Goal: Task Accomplishment & Management: Complete application form

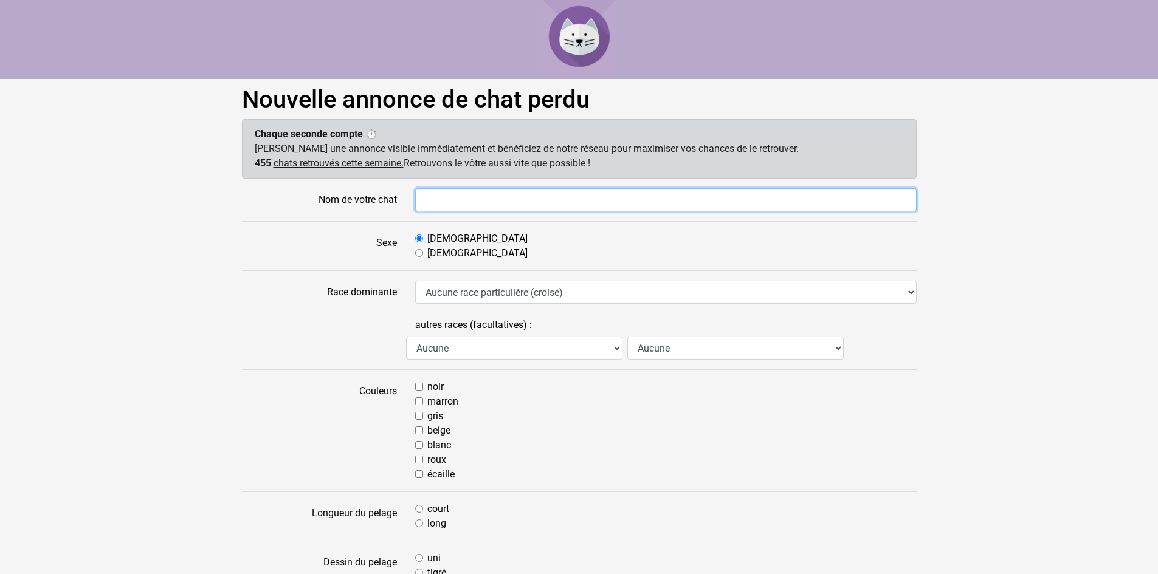
click at [496, 204] on input "Nom de votre chat" at bounding box center [665, 199] width 501 height 23
type input "[PERSON_NAME]"
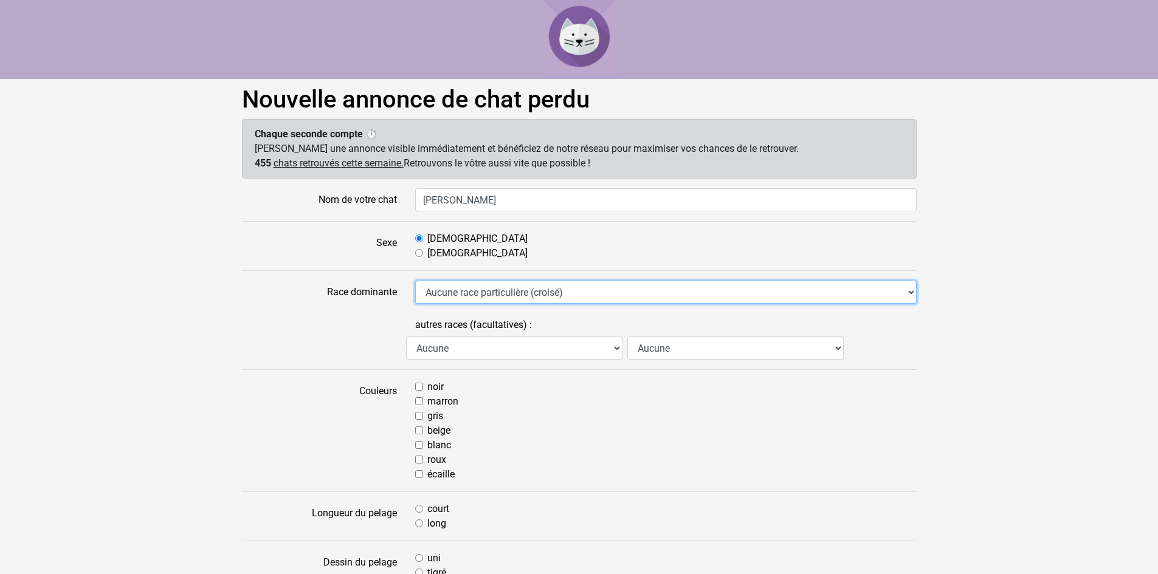
click at [487, 297] on select "Aucune race particulière (croisé) Abyssin Américain à poil dur American Bobtail…" at bounding box center [665, 292] width 501 height 23
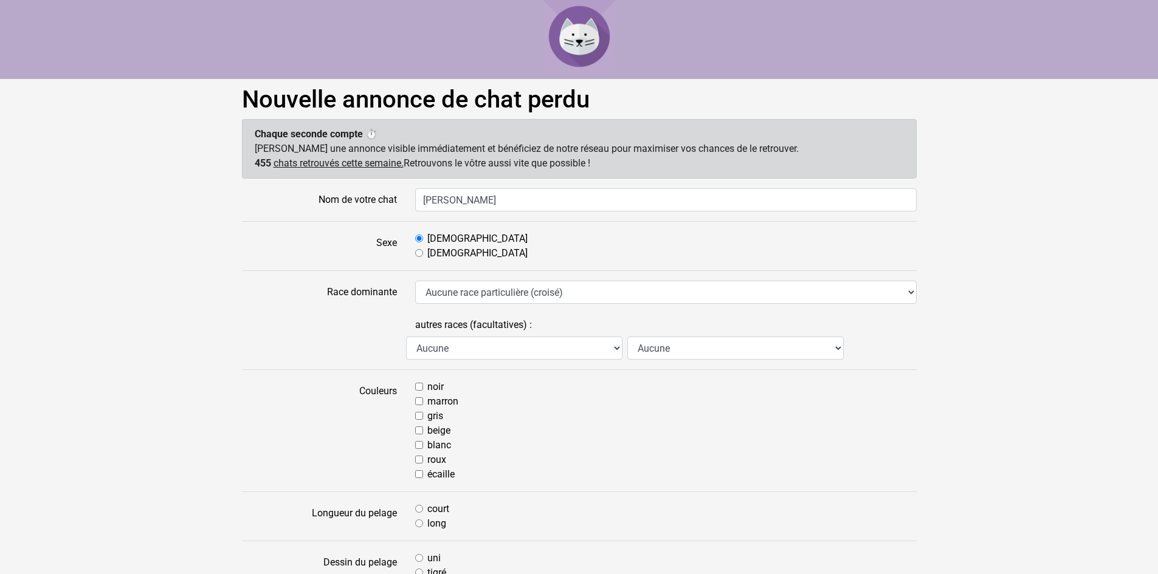
click at [375, 335] on label at bounding box center [319, 337] width 173 height 46
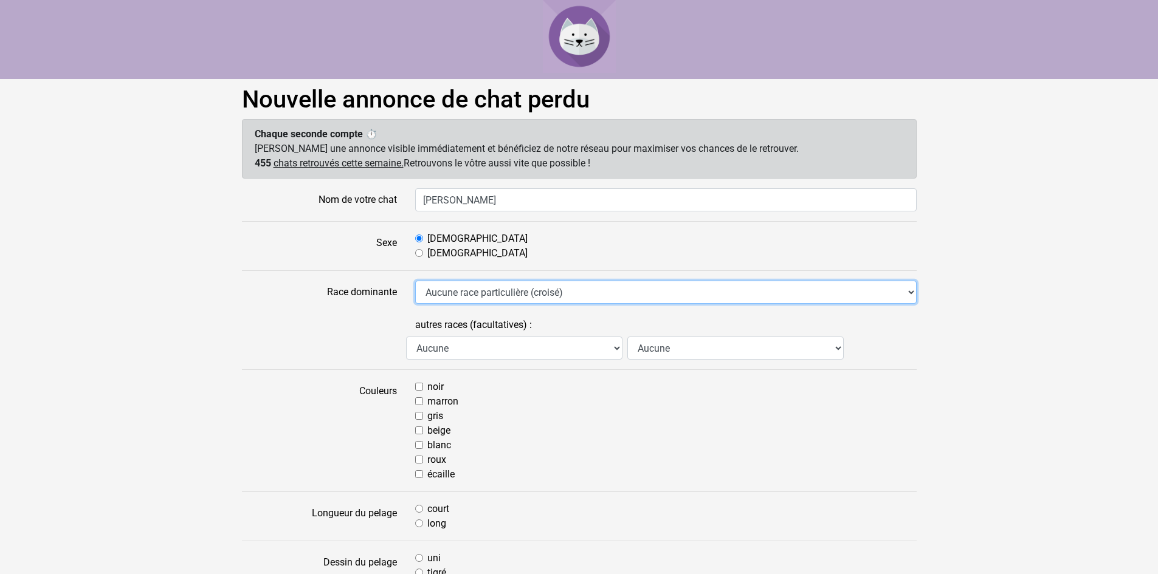
click at [415, 304] on select "Aucune race particulière (croisé) Abyssin Américain à poil dur American Bobtail…" at bounding box center [665, 292] width 501 height 23
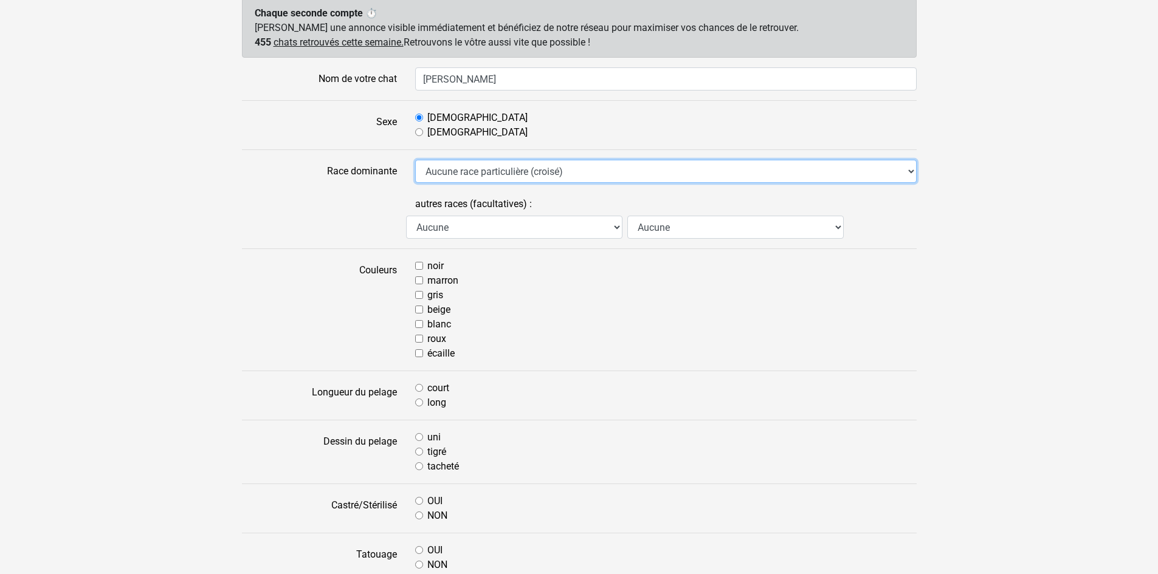
scroll to position [122, 0]
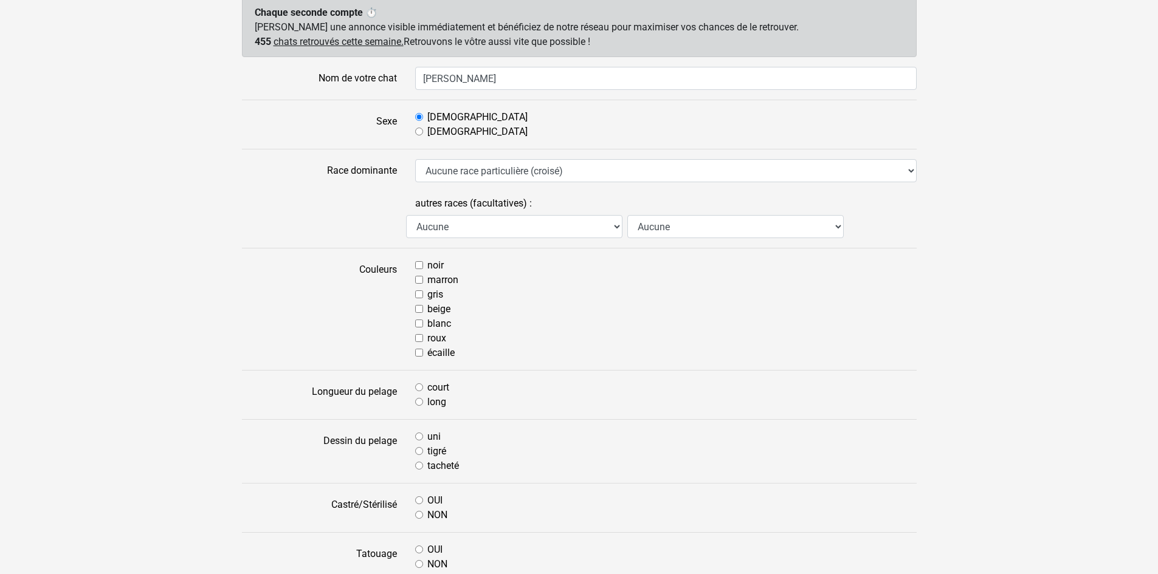
click at [416, 292] on input "gris" at bounding box center [419, 295] width 8 height 8
checkbox input "true"
click at [418, 329] on div "blanc" at bounding box center [665, 324] width 501 height 15
click at [418, 324] on input "blanc" at bounding box center [419, 324] width 8 height 8
checkbox input "true"
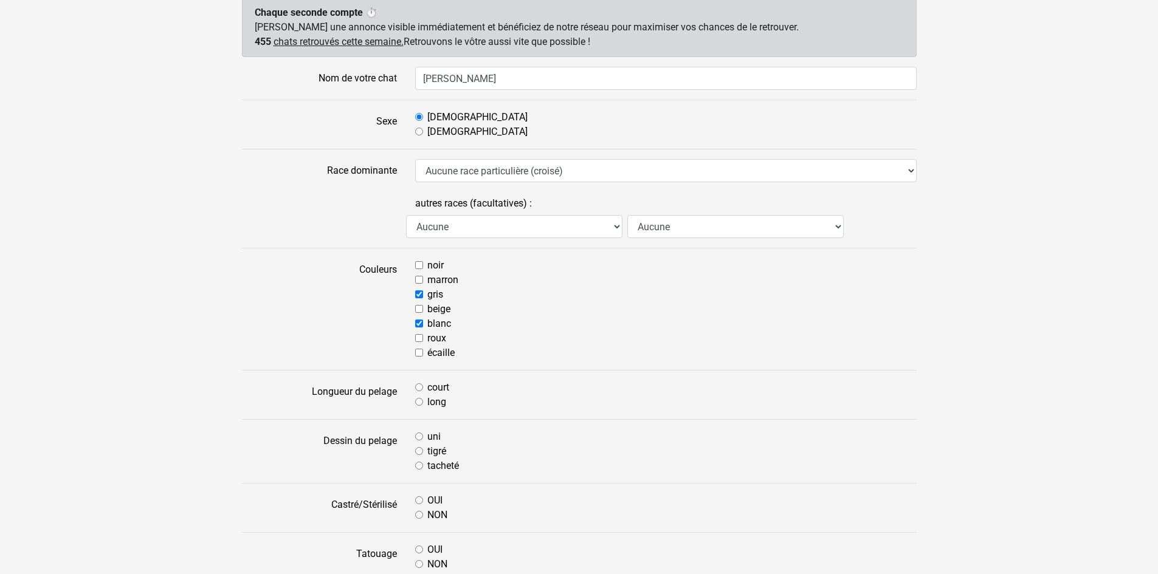
click at [419, 391] on div "court" at bounding box center [665, 387] width 501 height 15
click at [418, 387] on input "court" at bounding box center [419, 388] width 8 height 8
radio input "true"
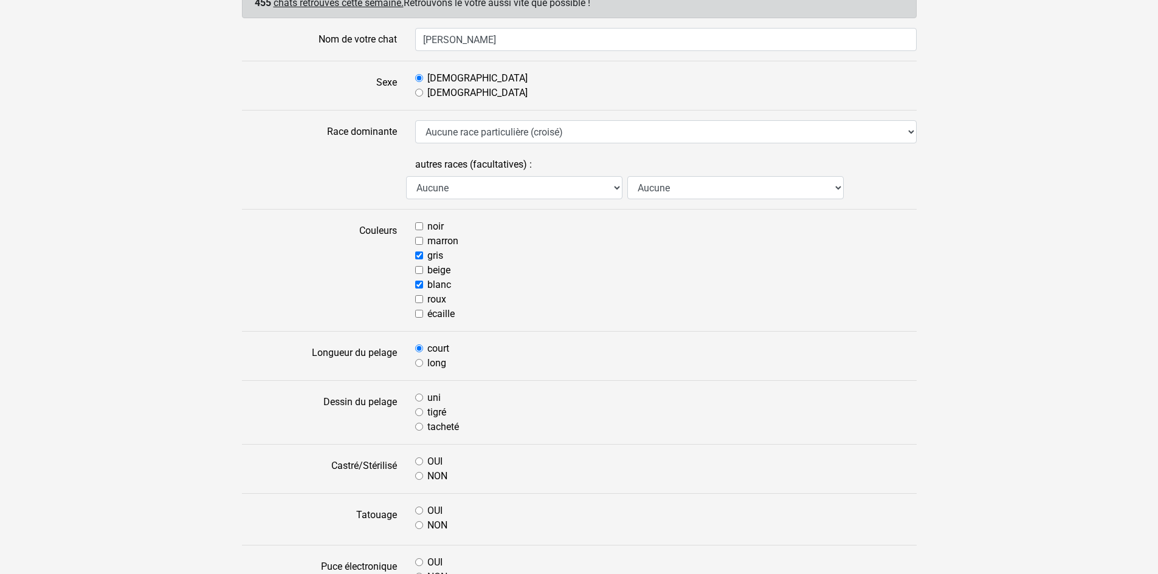
scroll to position [182, 0]
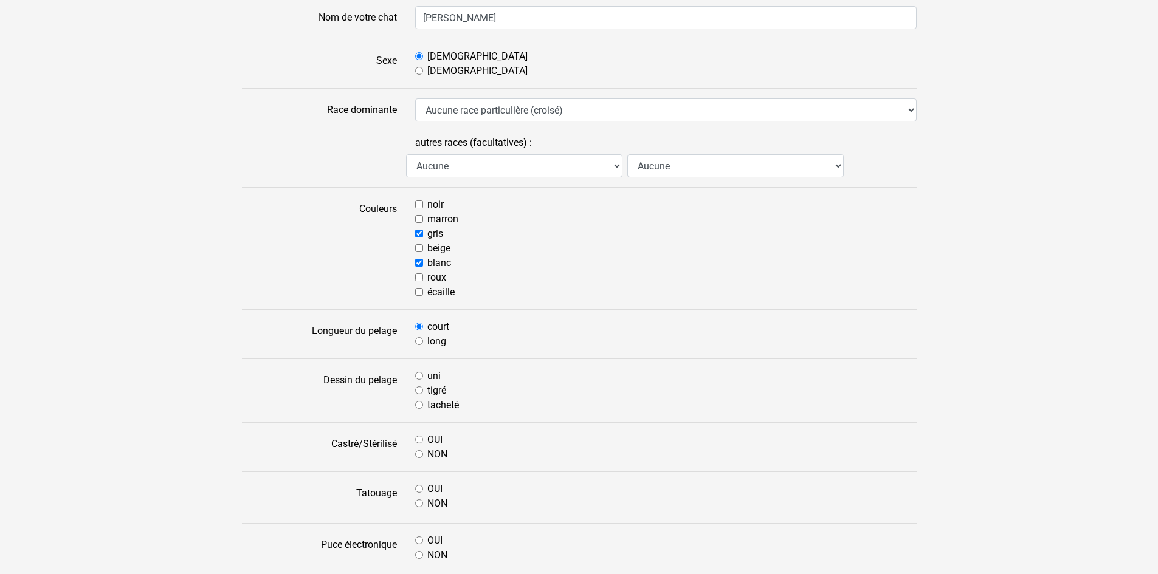
click at [421, 402] on input "tacheté" at bounding box center [419, 405] width 8 height 8
radio input "true"
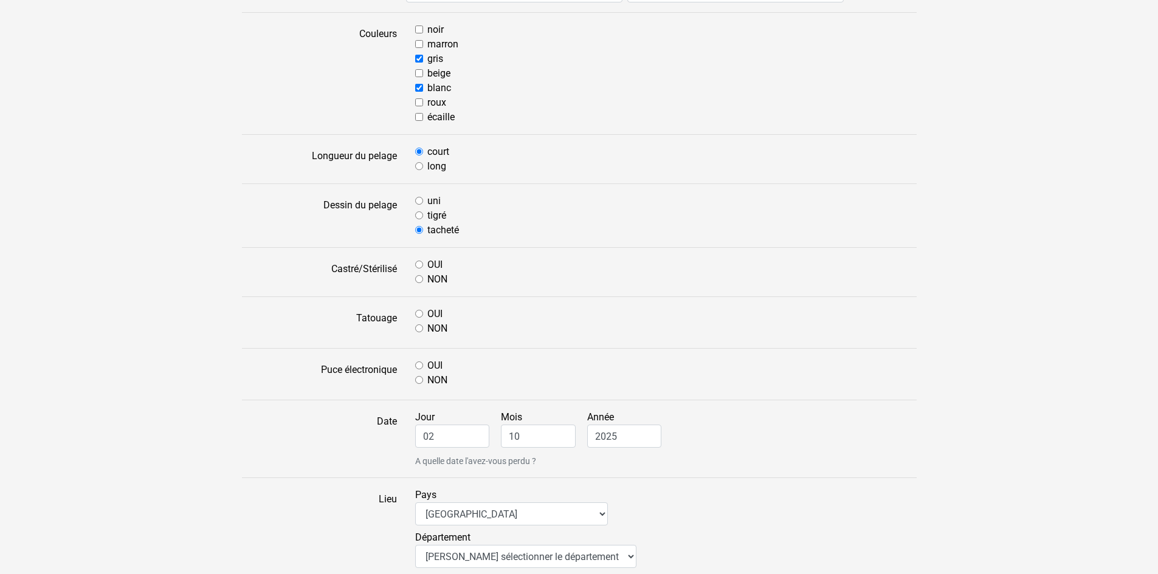
scroll to position [365, 0]
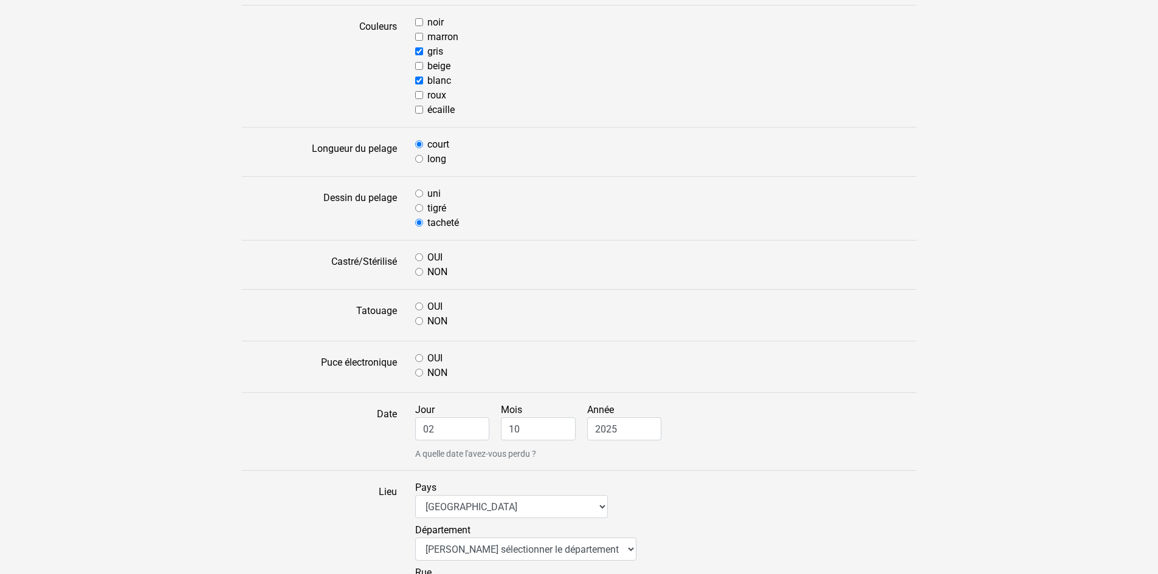
click at [418, 321] on input "NON" at bounding box center [419, 321] width 8 height 8
radio input "true"
click at [417, 374] on input "NON" at bounding box center [419, 373] width 8 height 8
radio input "true"
click at [437, 436] on input "02" at bounding box center [452, 429] width 75 height 23
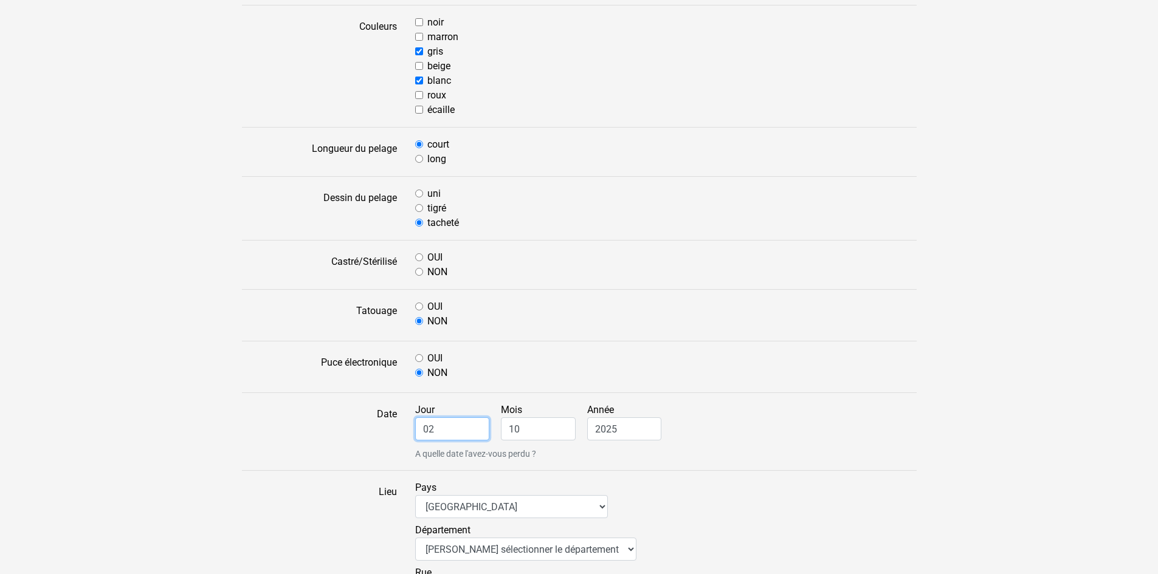
drag, startPoint x: 444, startPoint y: 430, endPoint x: 393, endPoint y: 429, distance: 51.7
click at [384, 431] on div "Date Jour 02 Mois 10 Année 2025 A quelle date l'avez-vous perdu ?" at bounding box center [579, 432] width 693 height 58
type input "30"
drag, startPoint x: 545, startPoint y: 434, endPoint x: 472, endPoint y: 433, distance: 72.9
click at [472, 433] on div "Jour 30 Mois 10 Année 2025 A quelle date l'avez-vous perdu ?" at bounding box center [666, 432] width 520 height 58
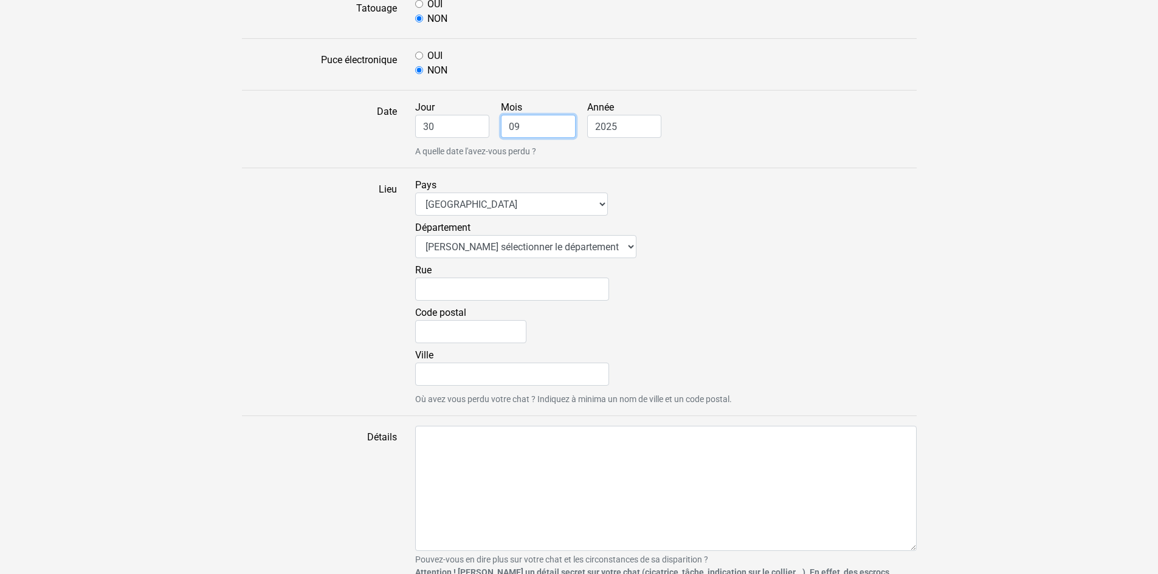
scroll to position [669, 0]
type input "09"
click at [515, 249] on select "Veuillez sélectionner le département 01 - Ain 02 - Aisne 03 - Allier 04 - Alpes…" at bounding box center [525, 245] width 221 height 23
select select "14"
click at [415, 234] on select "Veuillez sélectionner le département 01 - Ain 02 - Aisne 03 - Allier 04 - Alpes…" at bounding box center [525, 245] width 221 height 23
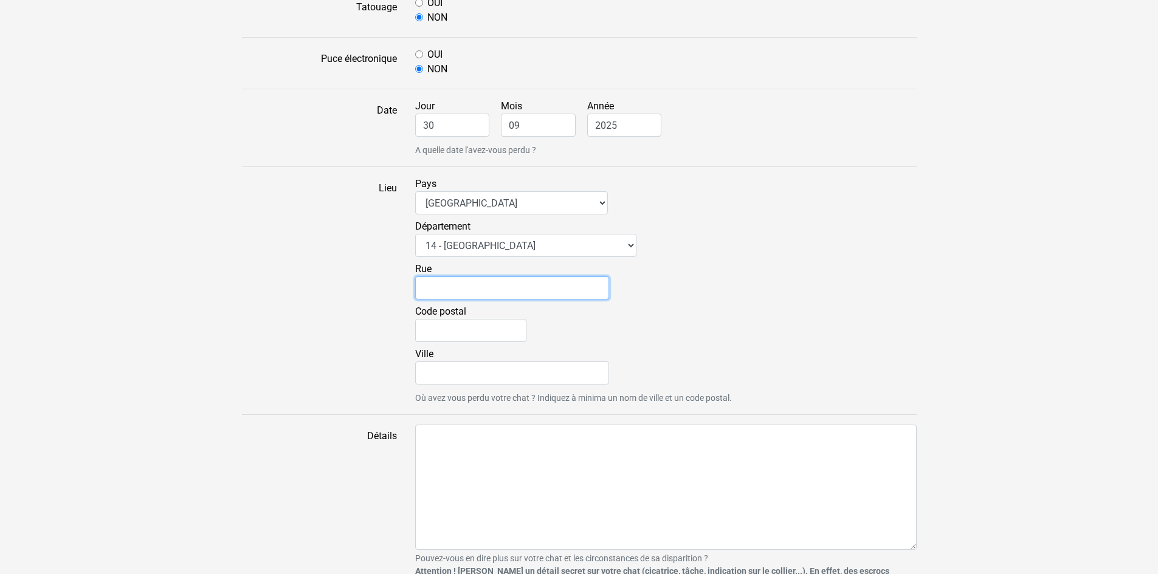
click at [463, 289] on input "Rue" at bounding box center [512, 288] width 194 height 23
type input "rue de l'abbaye"
type input "14400"
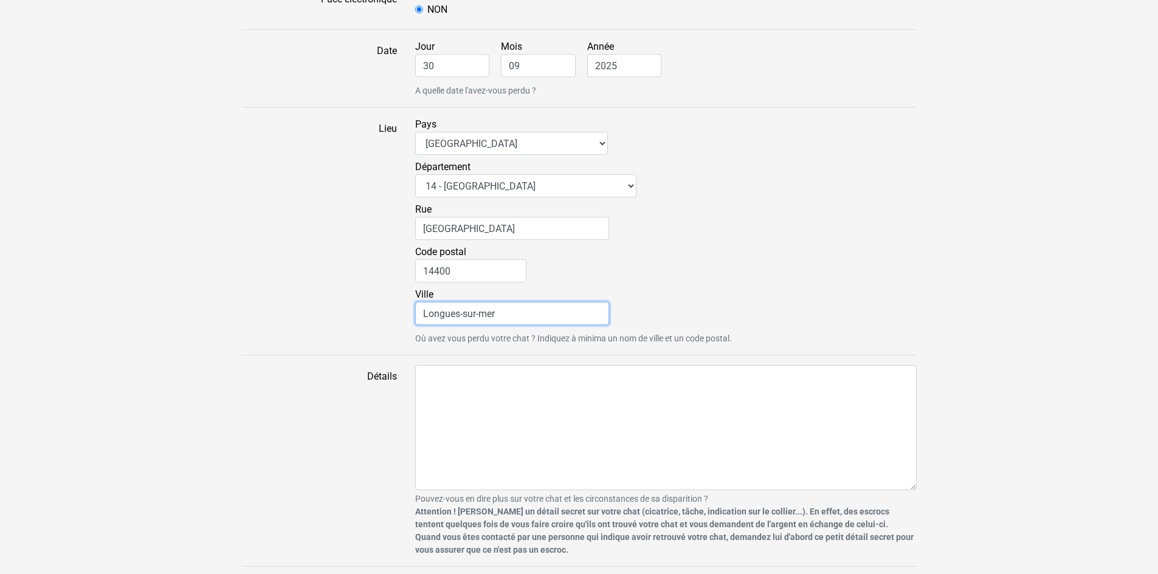
scroll to position [763, 0]
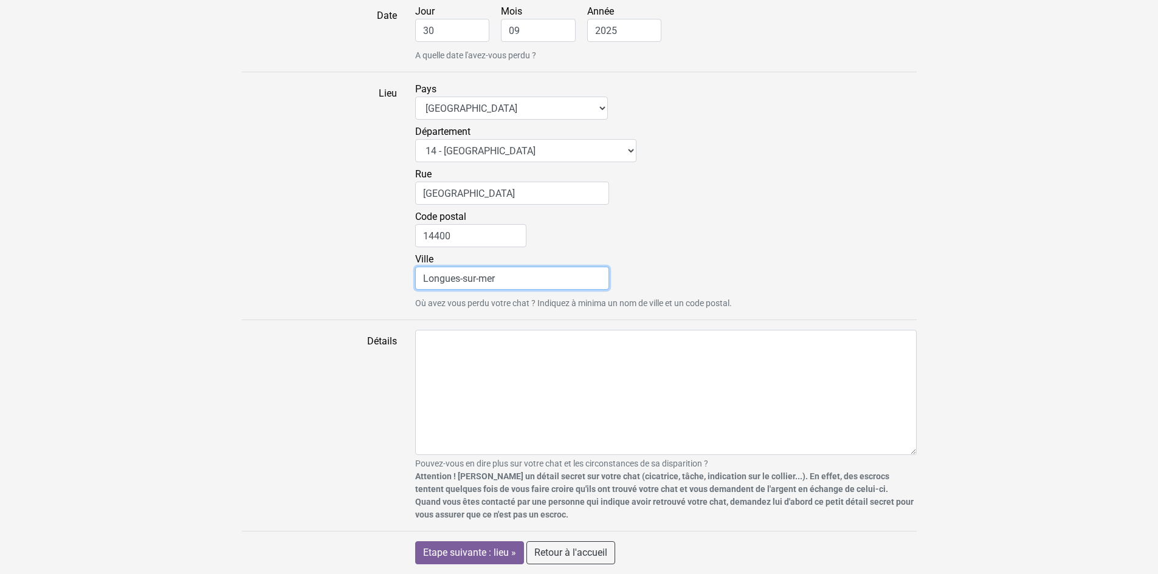
type input "Longues-sur-mer"
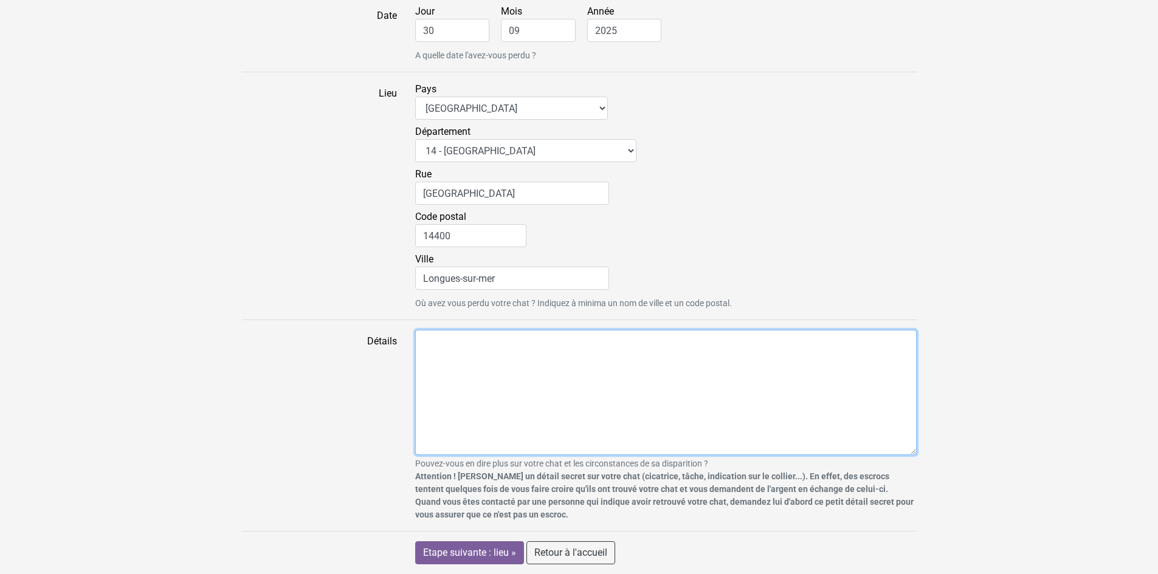
drag, startPoint x: 499, startPoint y: 404, endPoint x: 500, endPoint y: 398, distance: 6.2
click at [500, 398] on textarea "Détails" at bounding box center [665, 392] width 501 height 125
type textarea "Perdu sur le secteur du lavoir, rue de l'abbaye"
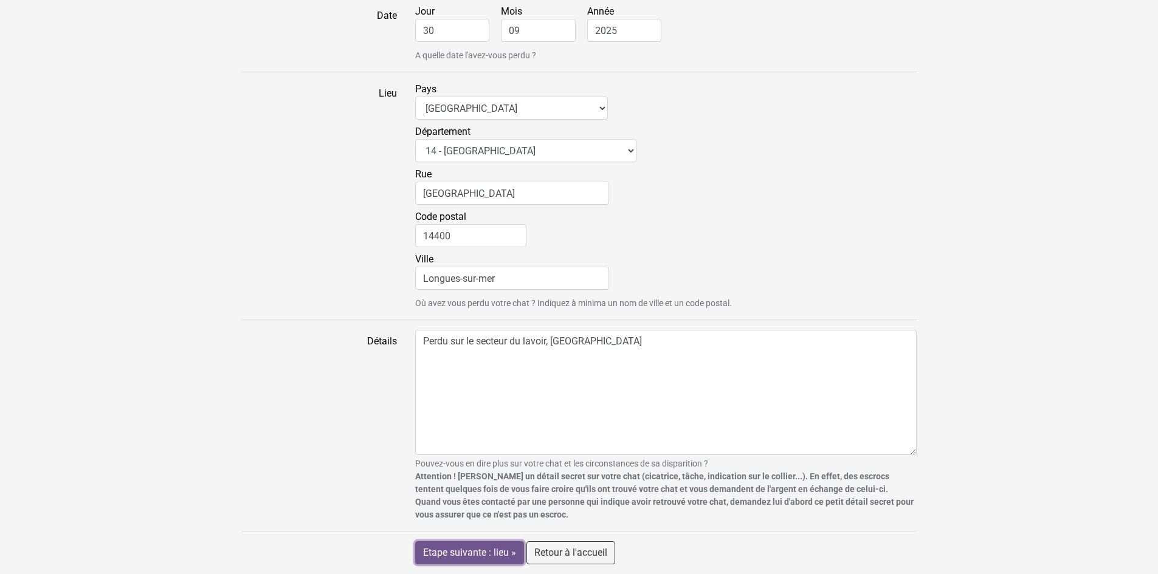
click at [470, 545] on input "Etape suivante : lieu »" at bounding box center [469, 553] width 109 height 23
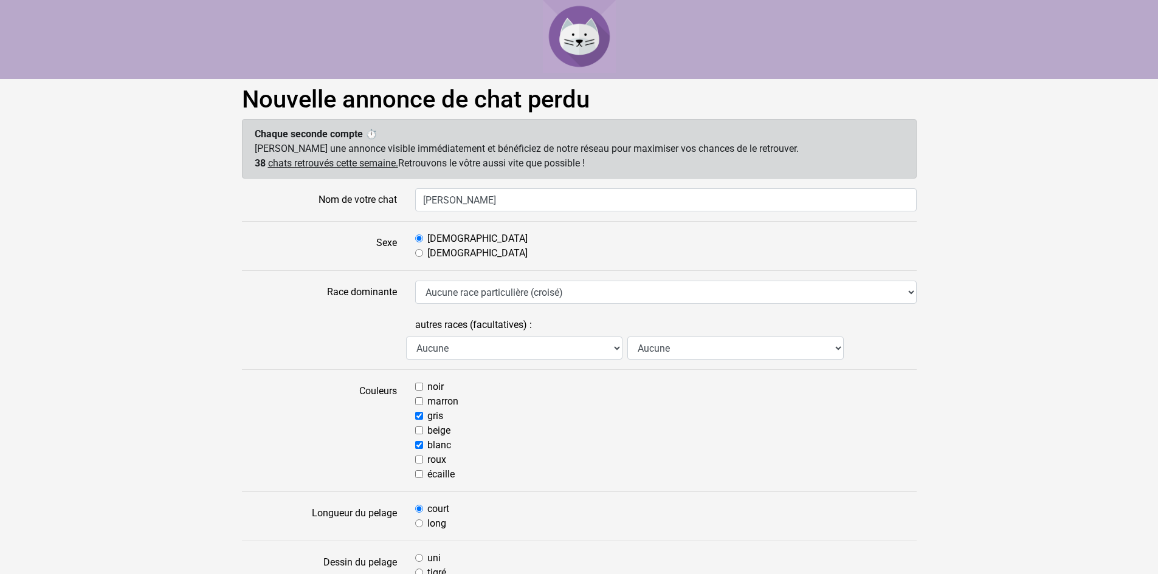
select select "14"
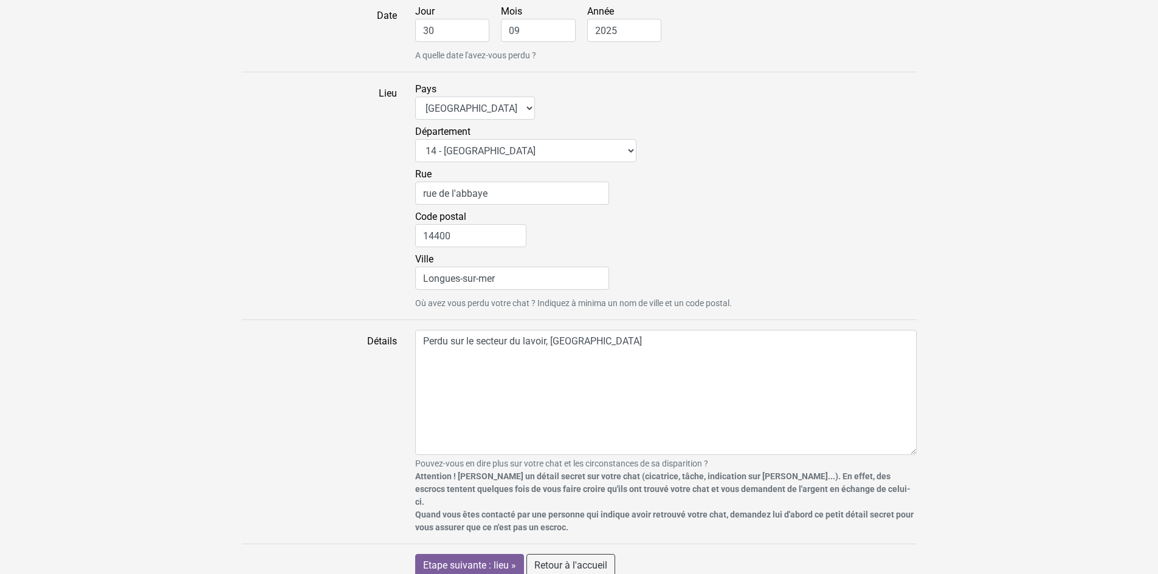
scroll to position [642, 0]
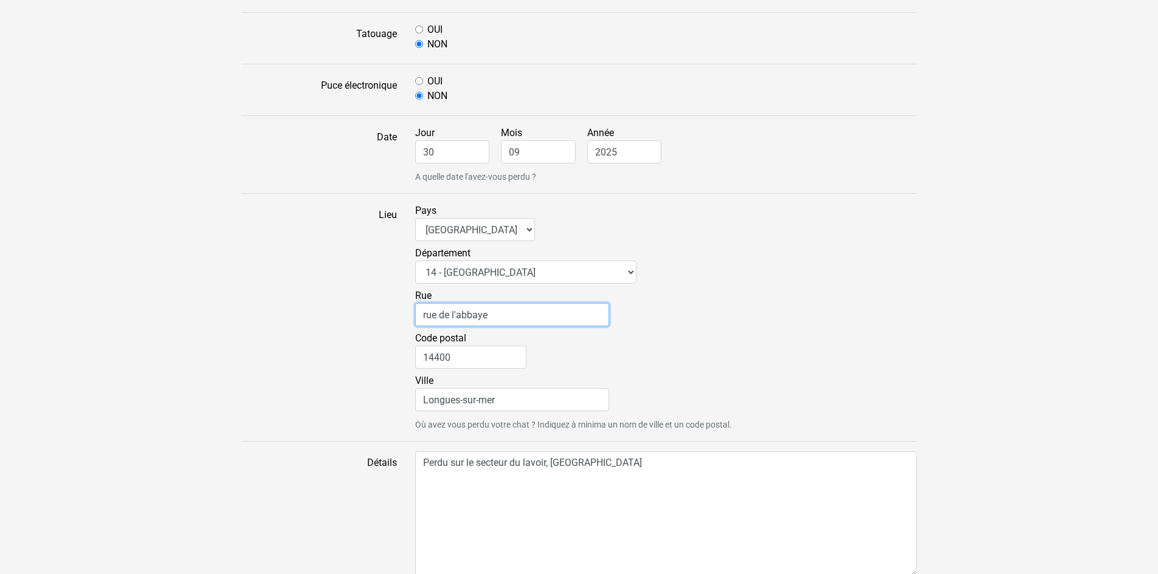
click at [461, 314] on input "rue de l'abbaye" at bounding box center [512, 314] width 194 height 23
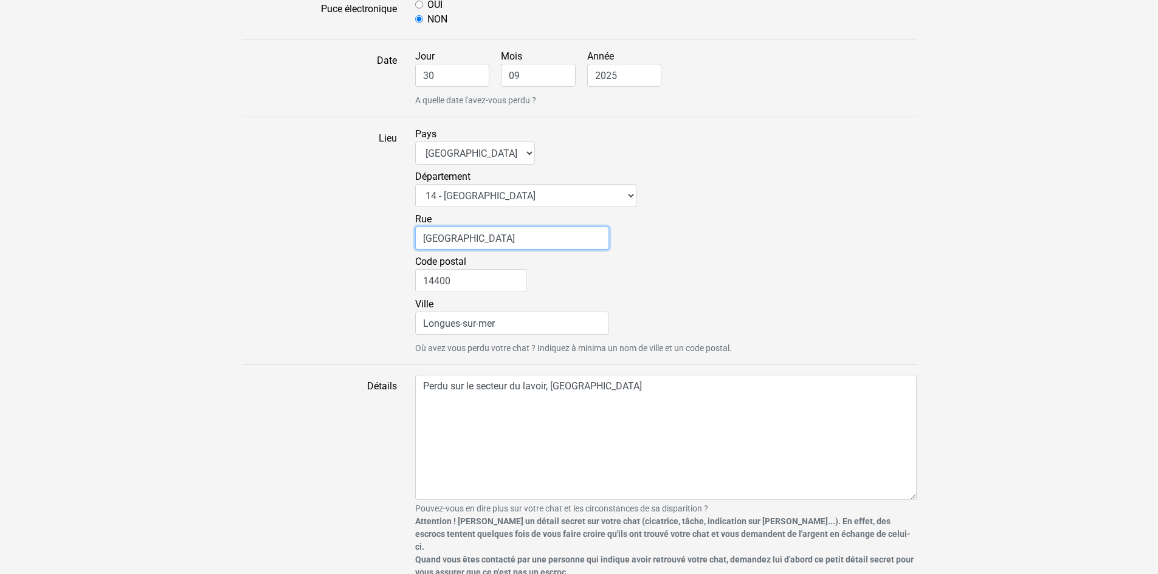
scroll to position [763, 0]
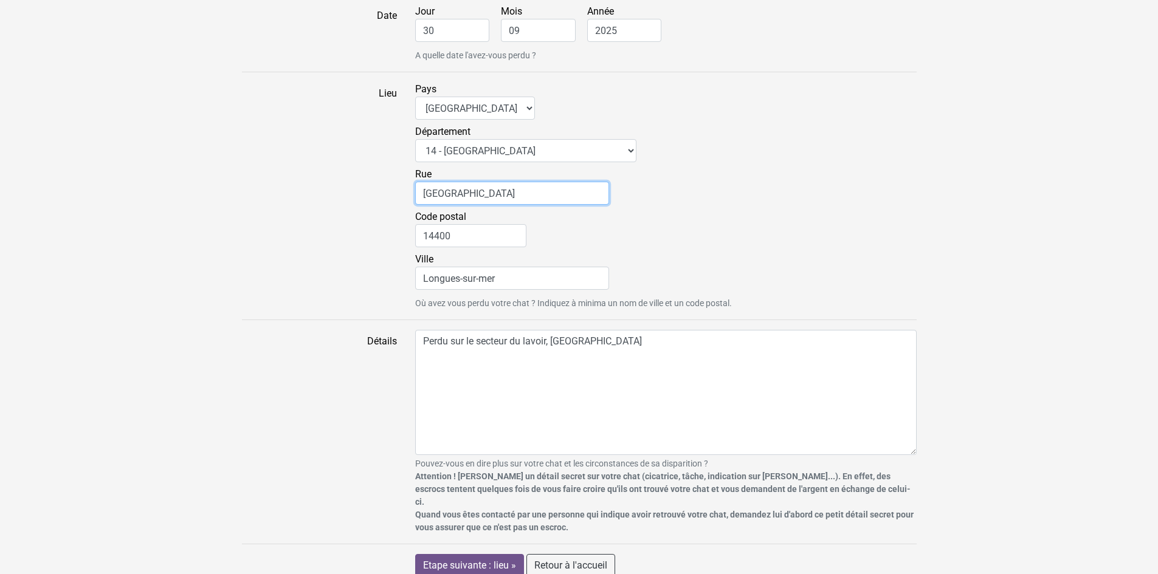
type input "rue de lAbbaye"
click at [470, 555] on input "Etape suivante : lieu »" at bounding box center [469, 565] width 109 height 23
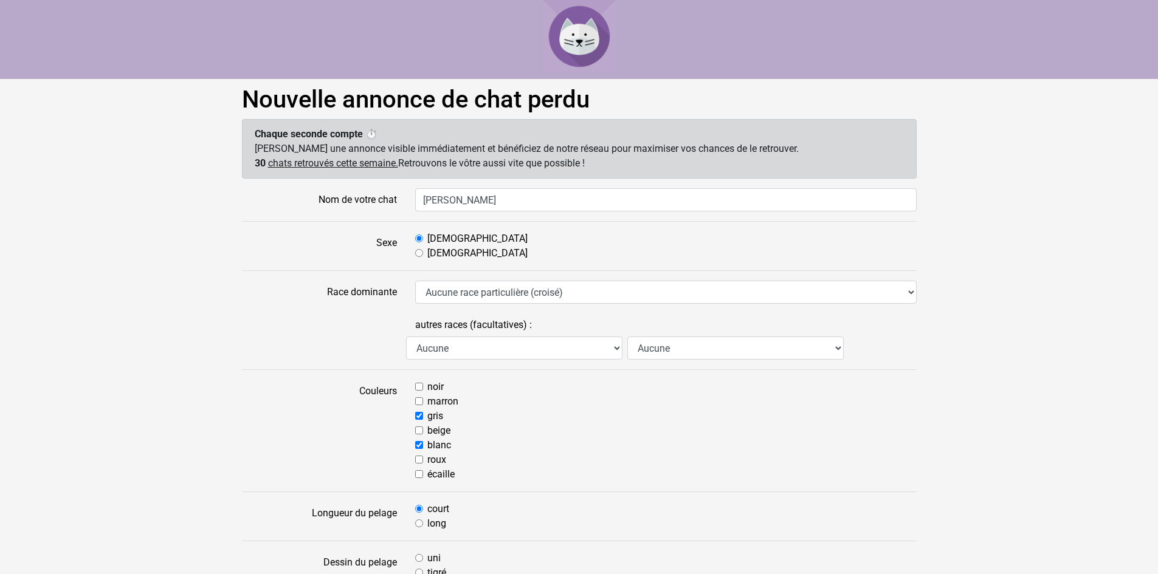
select select "14"
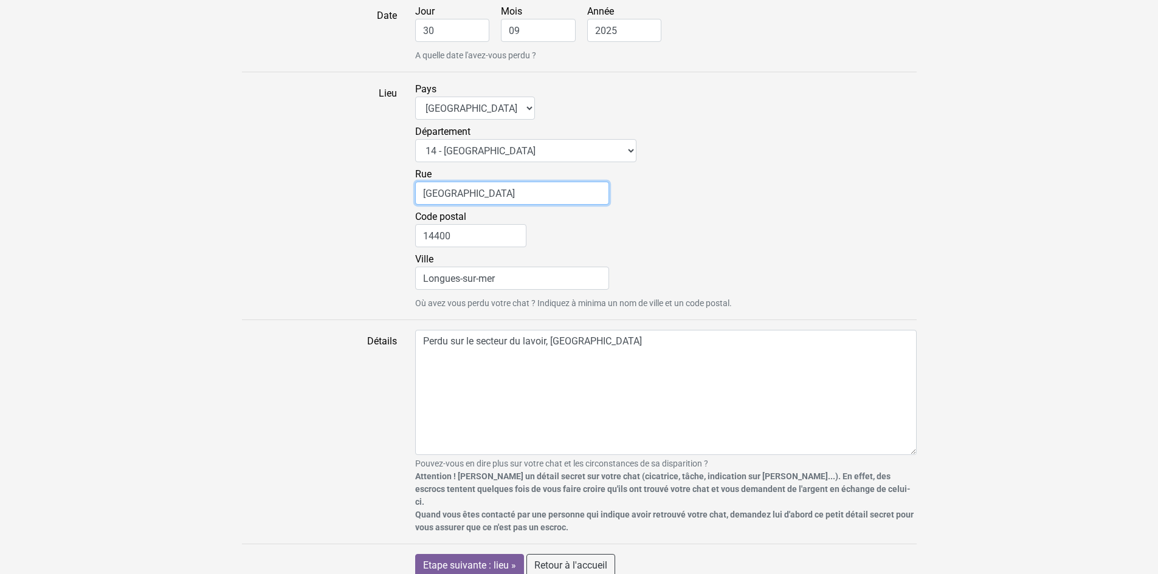
drag, startPoint x: 504, startPoint y: 185, endPoint x: 334, endPoint y: 167, distance: 171.2
click at [329, 172] on div "Lieu Pays [GEOGRAPHIC_DATA] [GEOGRAPHIC_DATA] [GEOGRAPHIC_DATA] [GEOGRAPHIC_DAT…" at bounding box center [579, 196] width 693 height 228
click at [506, 554] on input "Etape suivante : lieu »" at bounding box center [469, 565] width 109 height 23
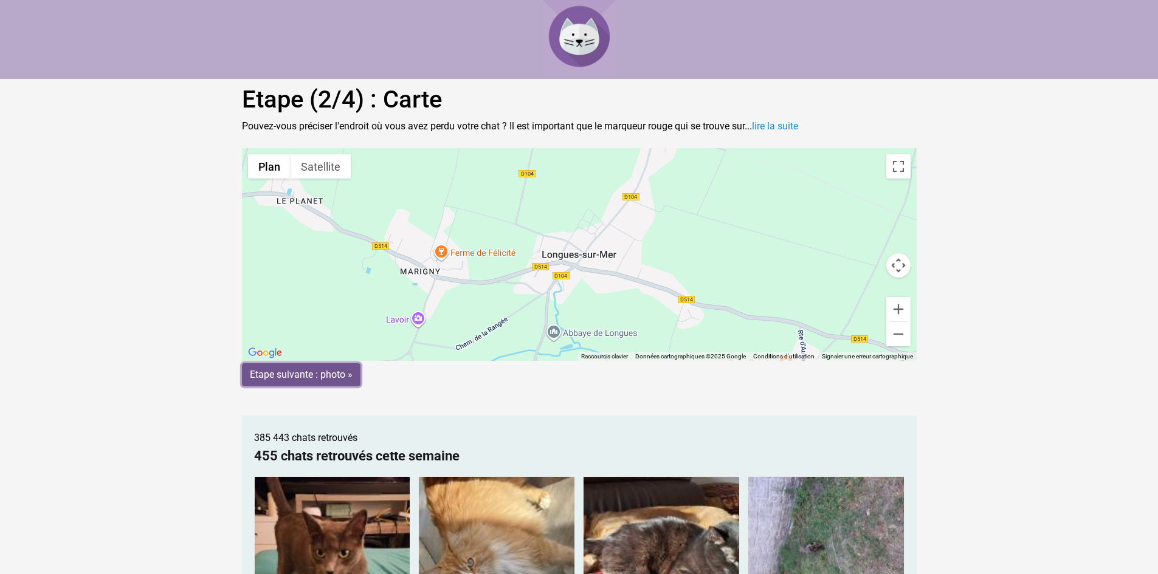
click at [310, 377] on input "Etape suivante : photo »" at bounding box center [301, 374] width 119 height 23
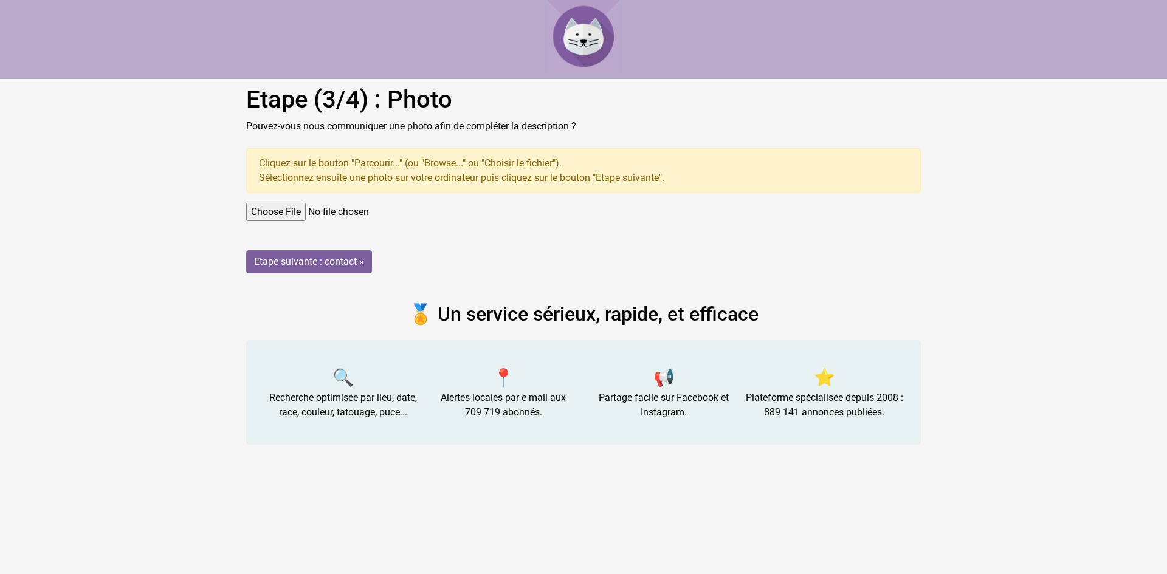
click at [301, 215] on input "file" at bounding box center [583, 212] width 675 height 18
type input "C:\fakepath\IMG_2389.HEIC"
click at [323, 261] on input "Etape suivante : contact »" at bounding box center [309, 261] width 126 height 23
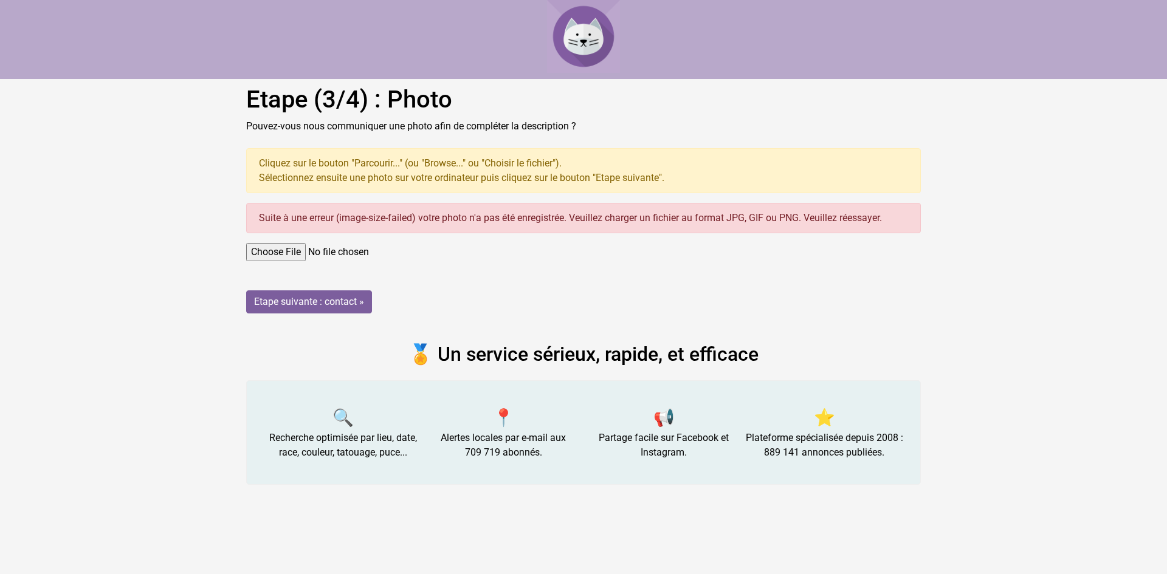
click at [292, 254] on input "file" at bounding box center [583, 252] width 675 height 18
type input "C:\fakepath\IMG_2389.HEIC"
click at [304, 308] on input "Etape suivante : contact »" at bounding box center [309, 302] width 126 height 23
click at [303, 252] on input "file" at bounding box center [583, 252] width 675 height 18
type input "C:\fakepath\[PERSON_NAME].jpg"
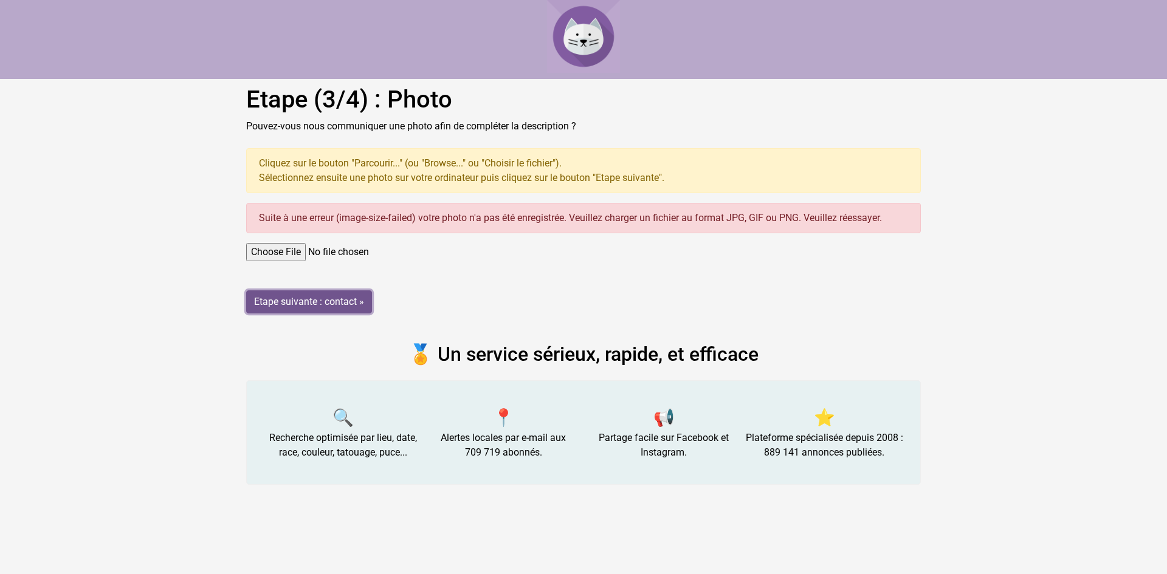
click at [335, 302] on input "Etape suivante : contact »" at bounding box center [309, 302] width 126 height 23
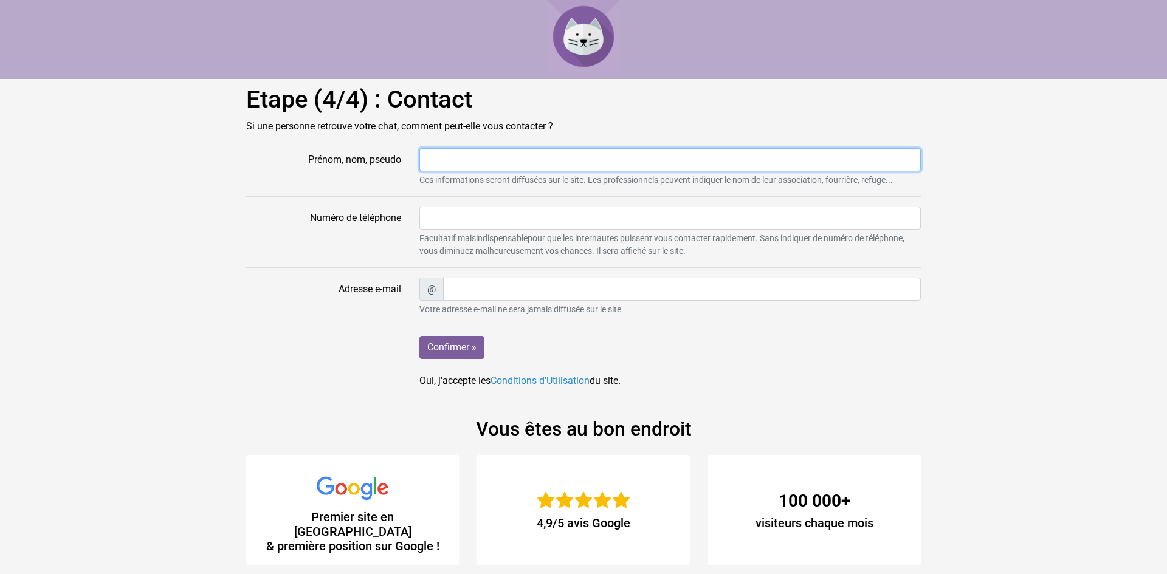
click at [459, 159] on input "Prénom, nom, pseudo" at bounding box center [669, 159] width 501 height 23
type input "[PERSON_NAME]"
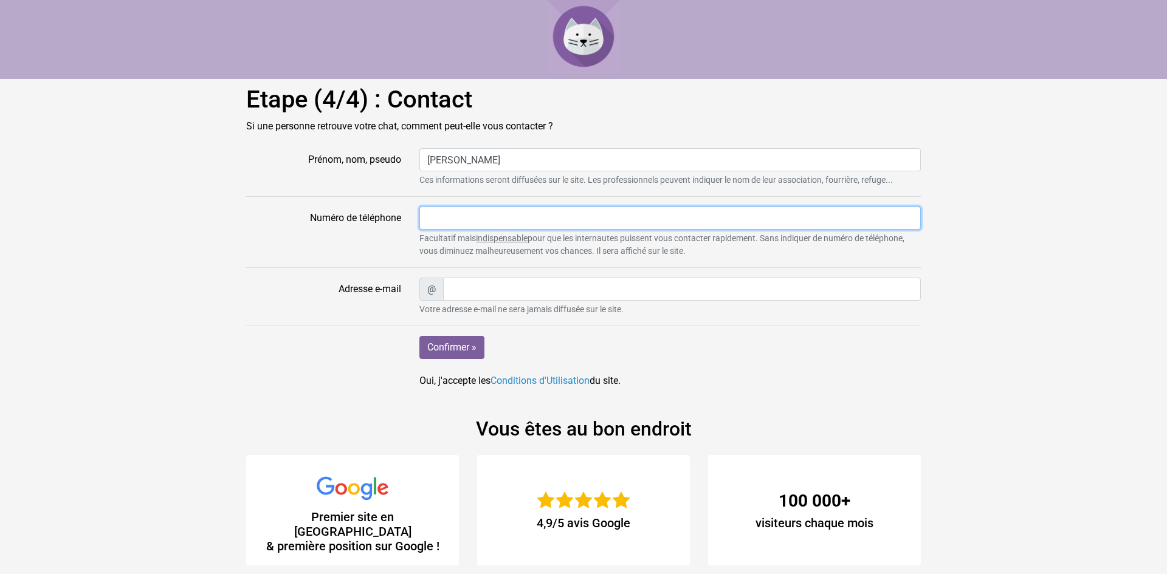
click at [506, 225] on input "Numéro de téléphone" at bounding box center [669, 218] width 501 height 23
type input "0628187963"
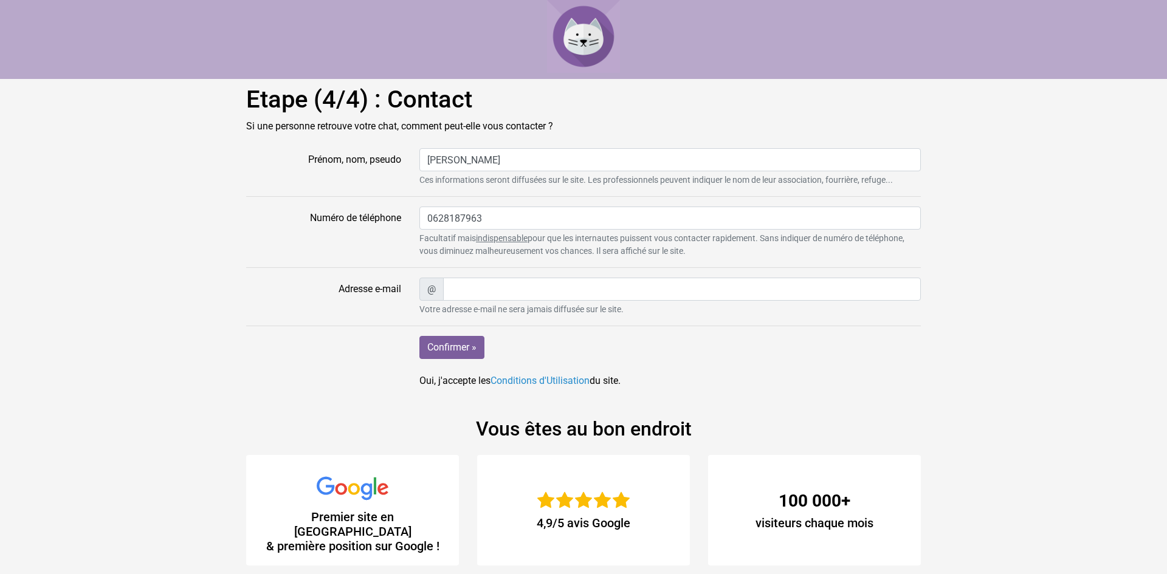
click at [497, 300] on div "@ Votre adresse e-mail ne sera jamais diffusée sur le site." at bounding box center [670, 297] width 520 height 38
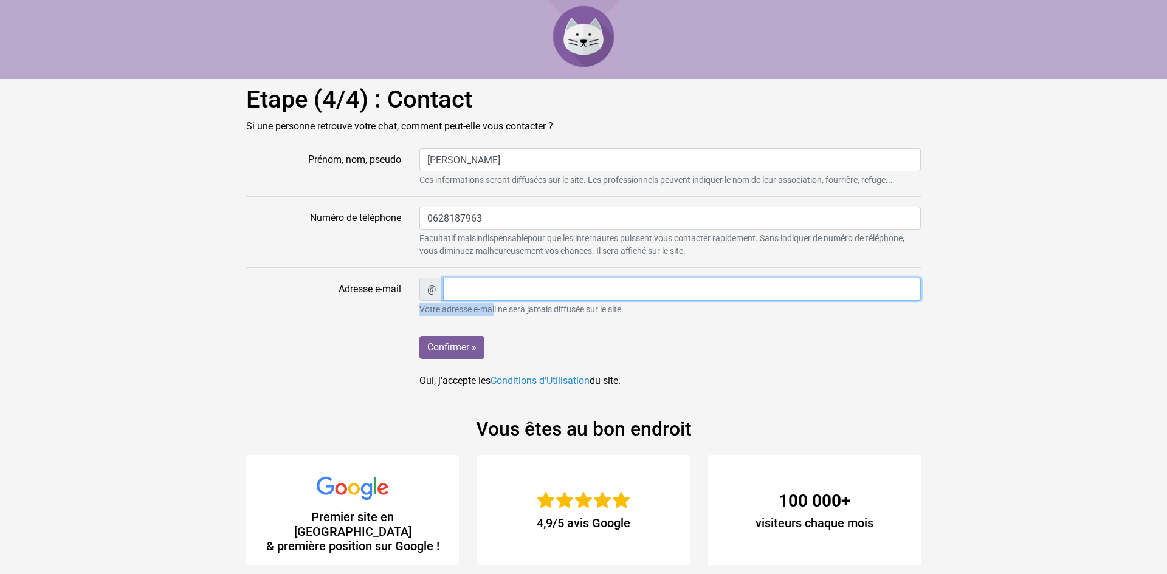
click at [517, 292] on input "Adresse e-mail" at bounding box center [682, 289] width 478 height 23
click at [520, 290] on input "Adresse e-mail" at bounding box center [682, 289] width 478 height 23
type input "[EMAIL_ADDRESS][DOMAIN_NAME]"
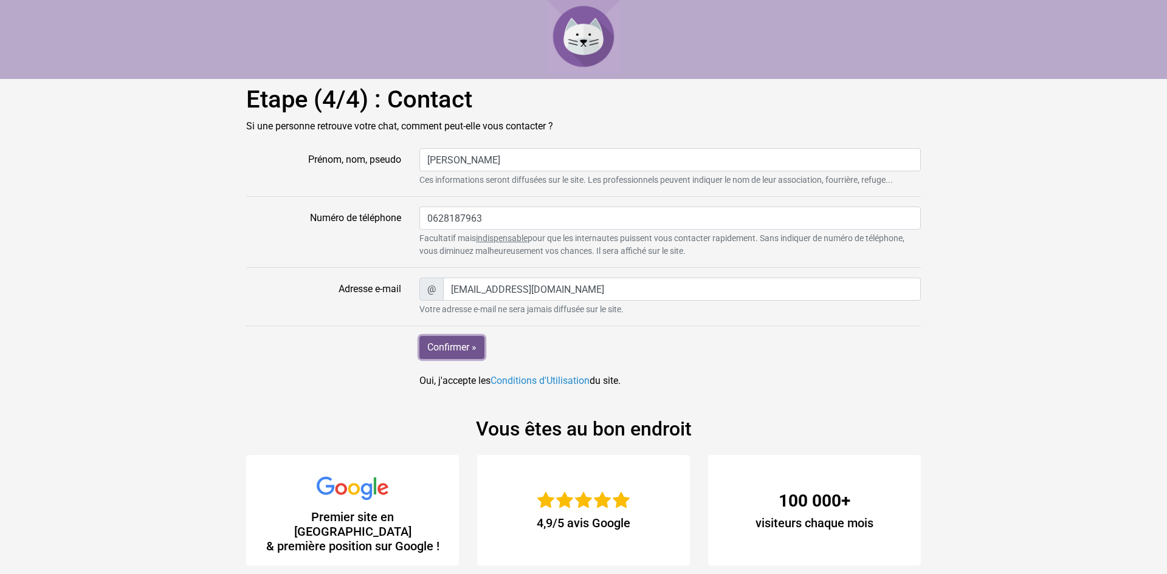
click at [474, 344] on input "Confirmer »" at bounding box center [451, 347] width 65 height 23
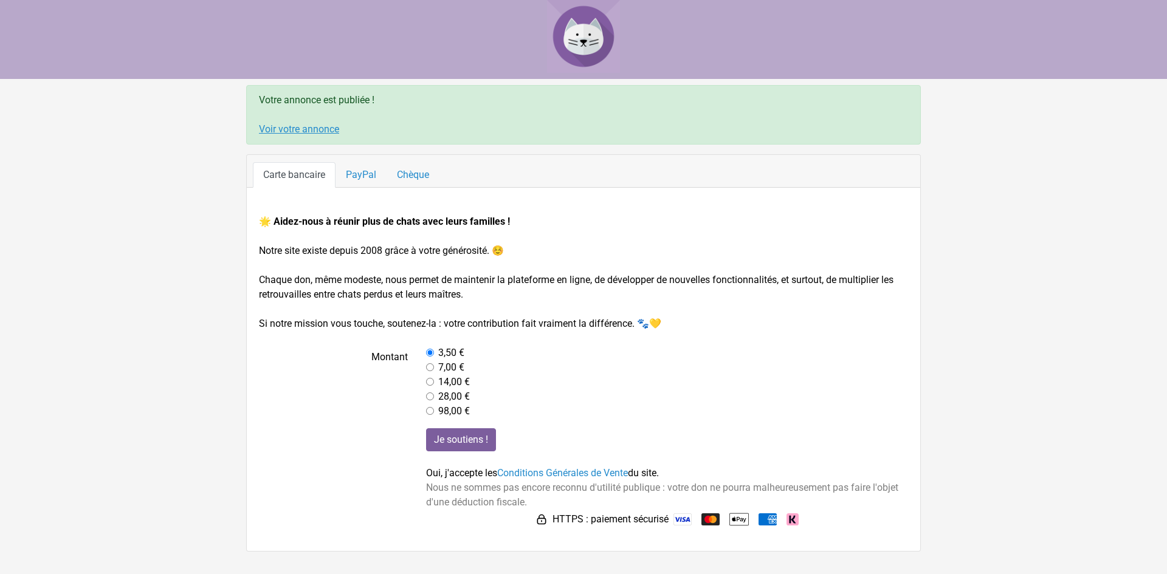
click at [326, 130] on link "Voir votre annonce" at bounding box center [299, 129] width 80 height 12
